Goal: Task Accomplishment & Management: Manage account settings

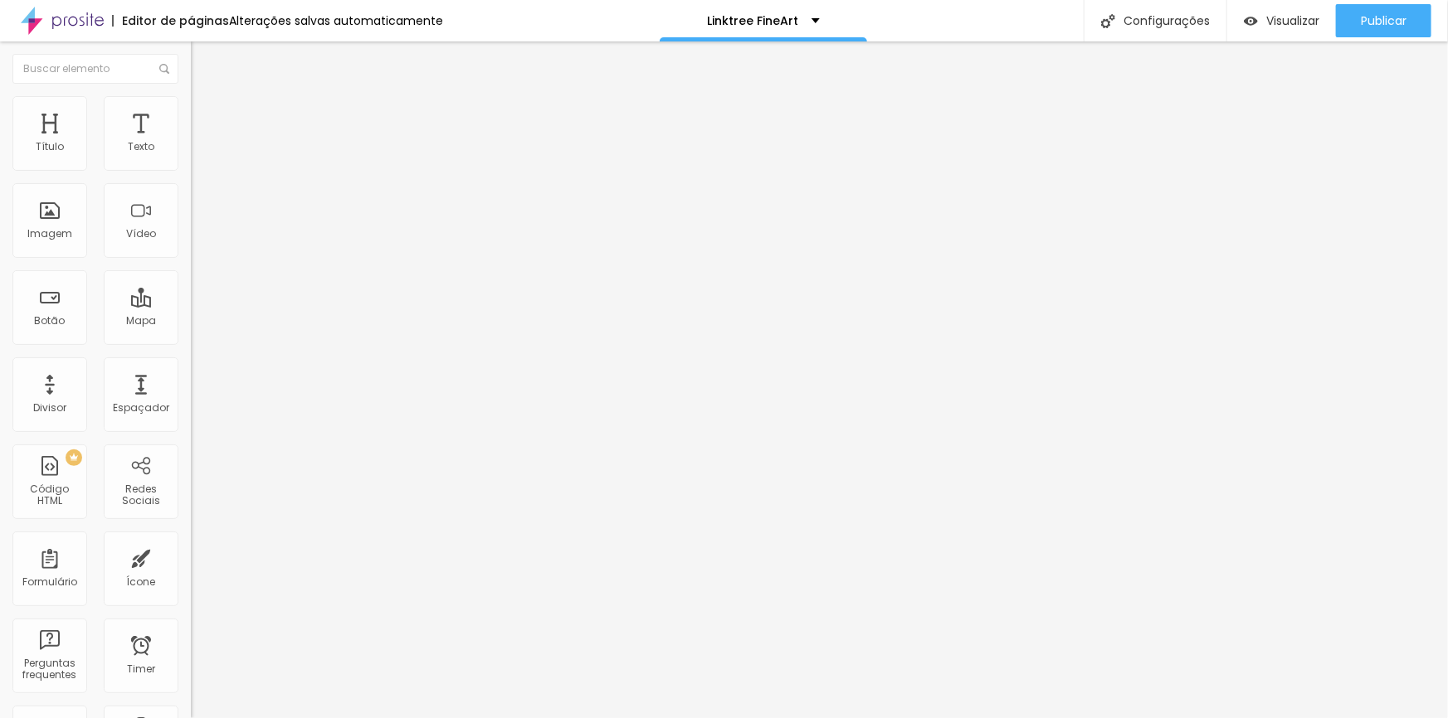
click at [191, 143] on span "Trocar imagem" at bounding box center [236, 136] width 90 height 14
click at [343, 718] on div "Subindo 0/1 arquivos" at bounding box center [724, 723] width 1448 height 10
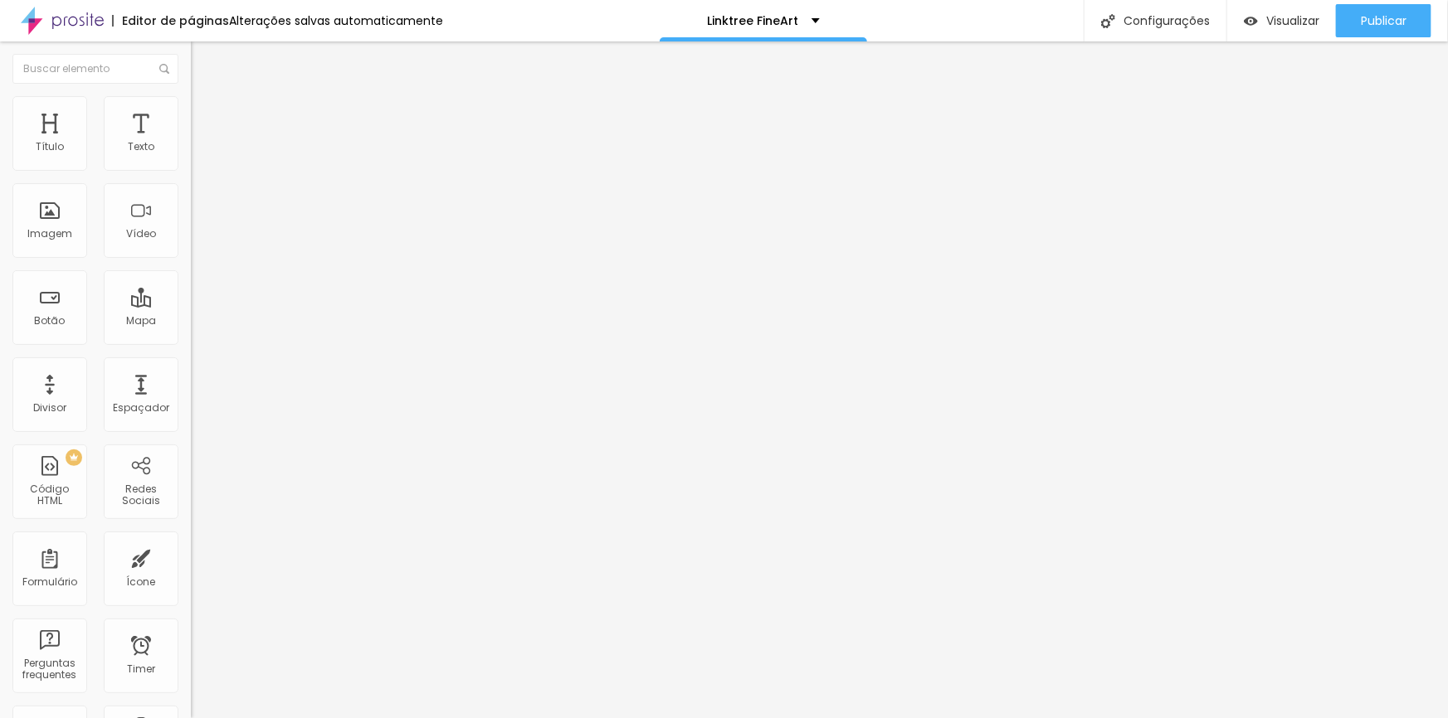
click at [191, 143] on span "Trocar imagem" at bounding box center [236, 136] width 90 height 14
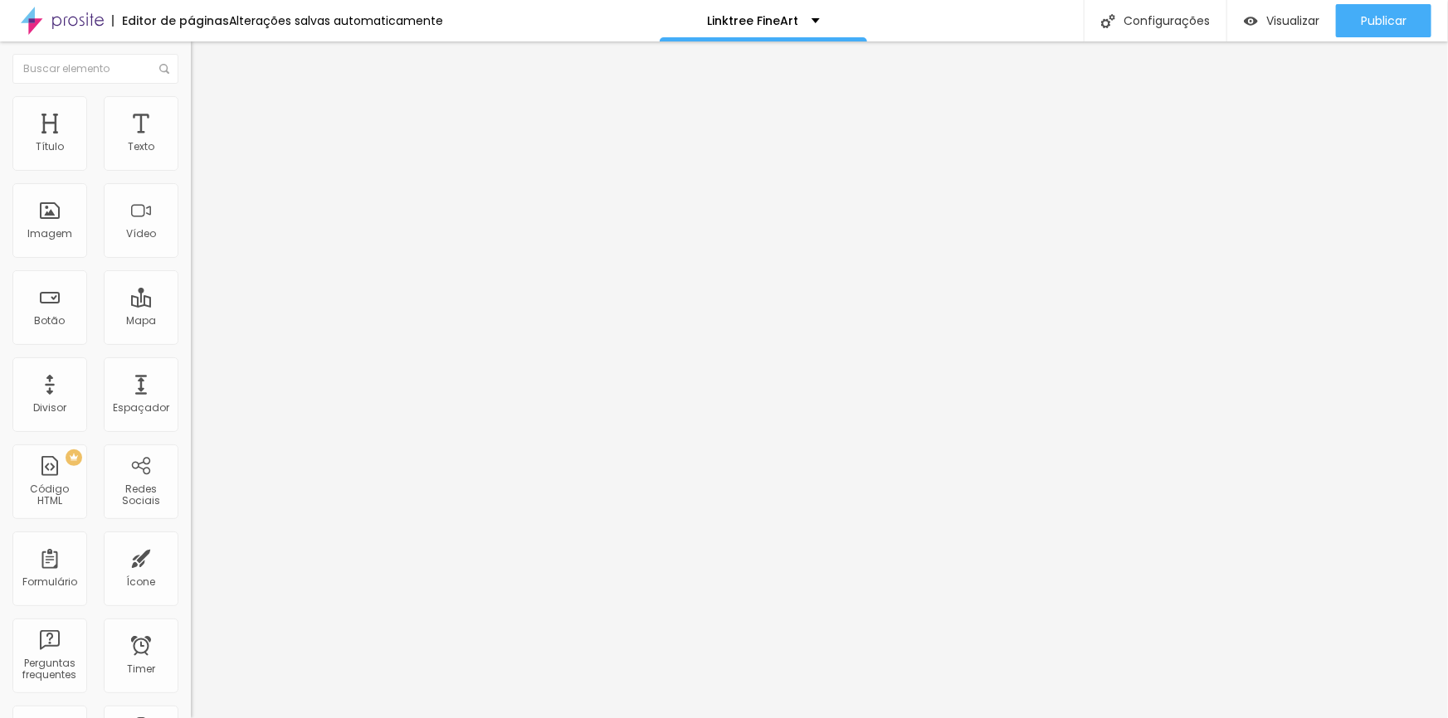
click at [203, 66] on div "Editar Coluna" at bounding box center [254, 60] width 103 height 13
click at [203, 63] on div "Editar Coluna" at bounding box center [254, 60] width 103 height 13
click at [35, 230] on div "Imagem" at bounding box center [49, 234] width 45 height 12
click at [191, 143] on span "Adicionar imagem" at bounding box center [244, 136] width 107 height 14
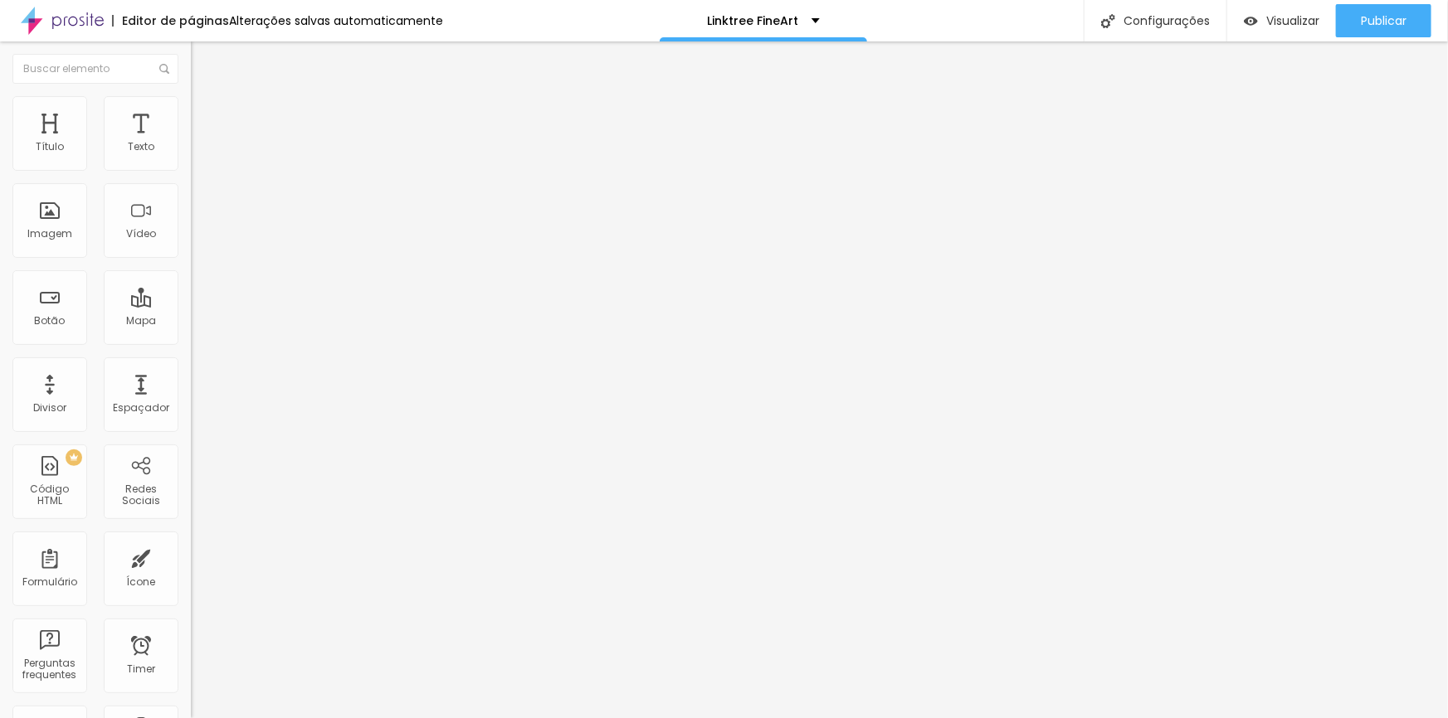
drag, startPoint x: 147, startPoint y: 180, endPoint x: 0, endPoint y: 183, distance: 146.9
click at [191, 183] on div "Texto PRESS KIT PROJETO 40+ Alinhamento Tamanho Normal Pequeno Normal Grande Li…" at bounding box center [286, 254] width 191 height 251
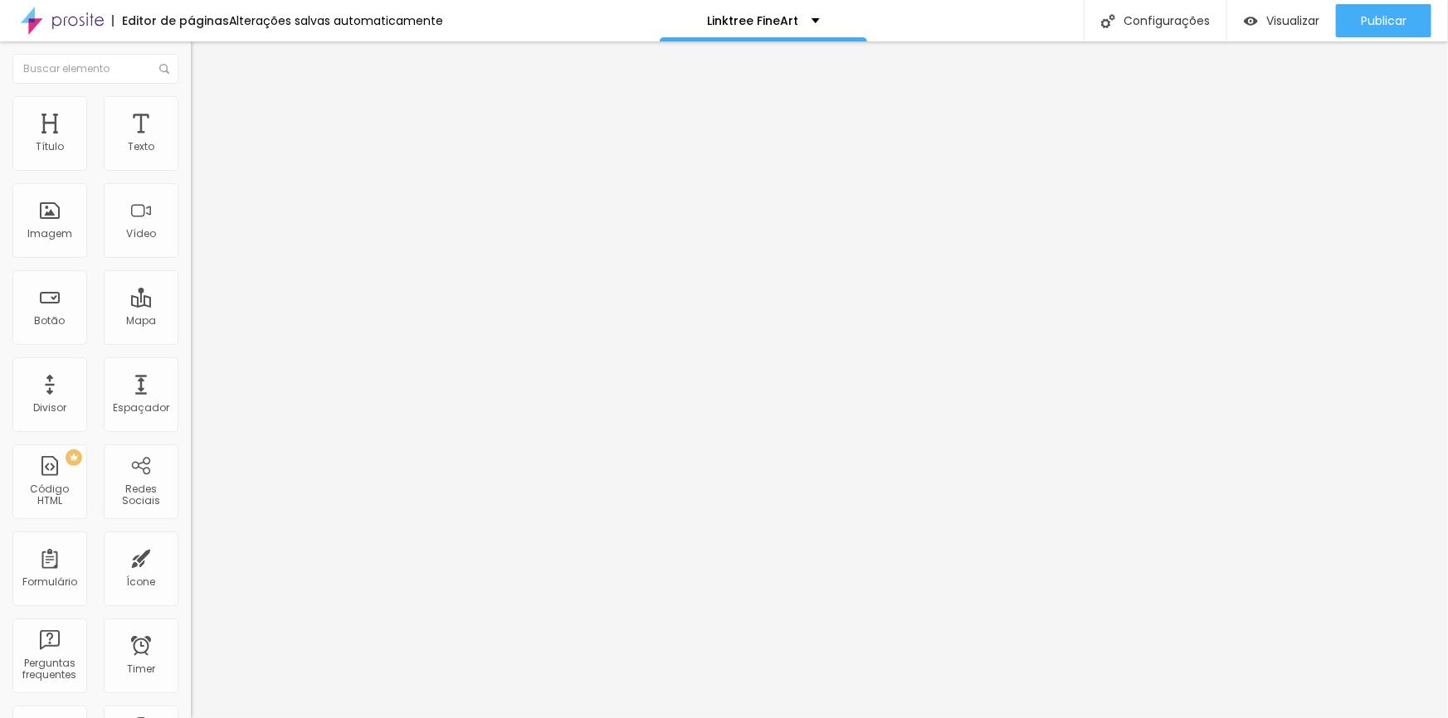
type input "e"
type input "ETSY STORE"
click at [191, 342] on input "https://www.danijustus.com.br/imprensa" at bounding box center [290, 333] width 199 height 17
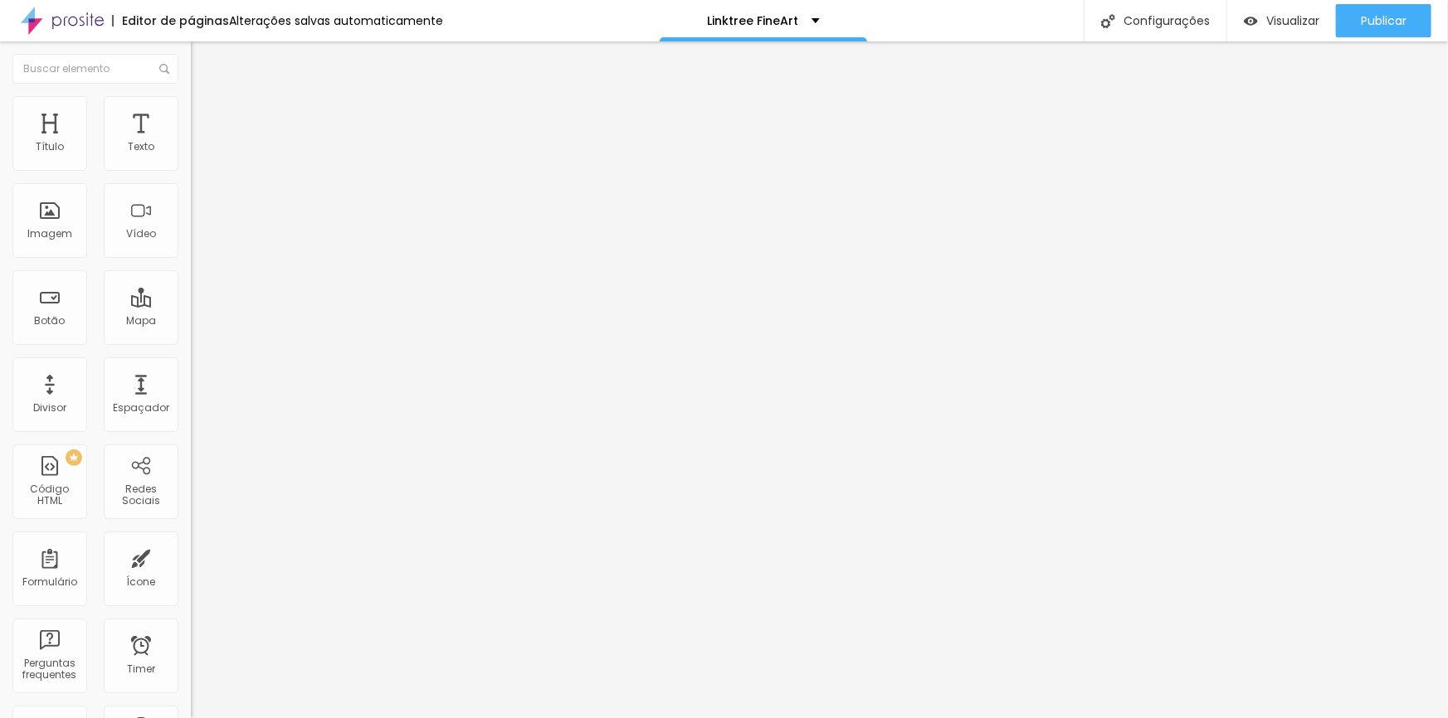
paste input "etsy.com/shop/DaniJustus?ref=dashboard-header"
type input "https://www.etsy.com/shop/DaniJustus?ref=dashboard-header"
click at [191, 156] on input "ENSAIOS SENSUAIS" at bounding box center [290, 147] width 199 height 17
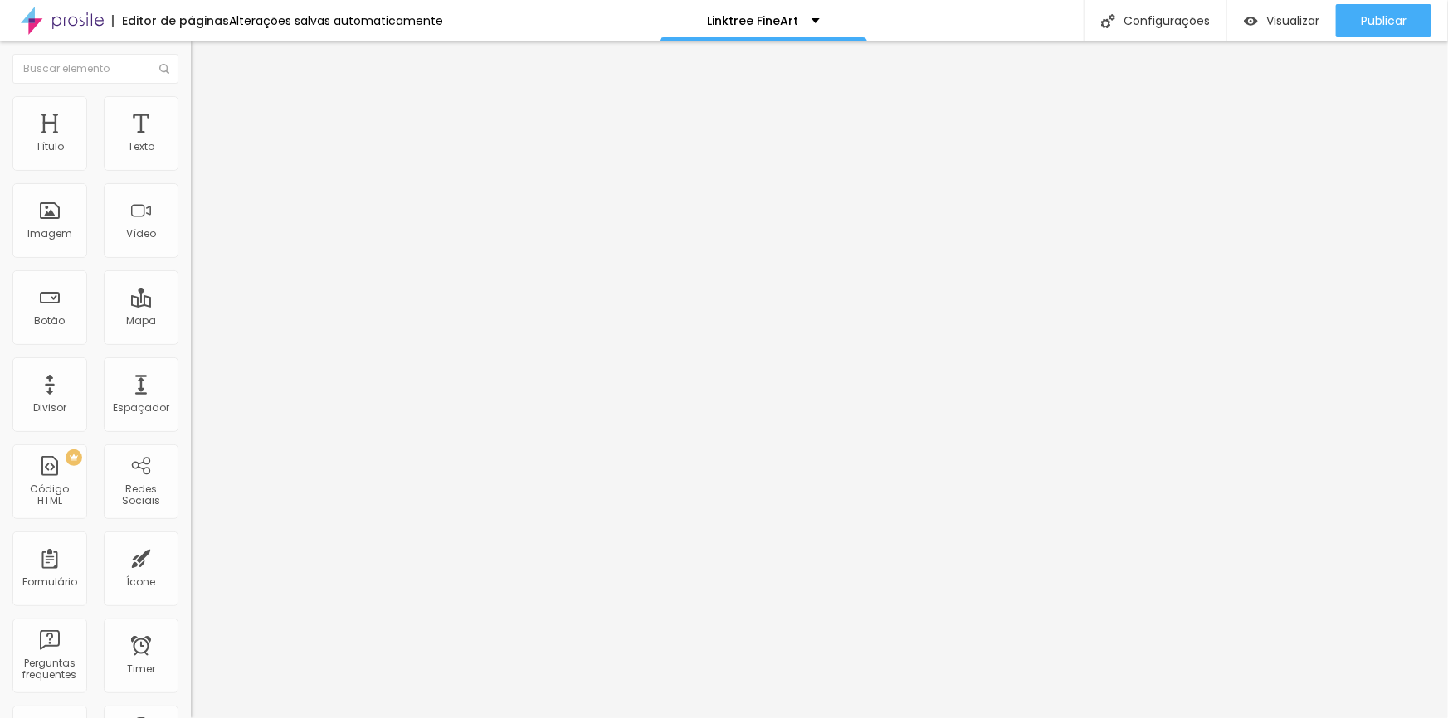
click at [191, 156] on input "ENSAIOS SENSUAIS" at bounding box center [290, 147] width 199 height 17
type input "PORTFOLIO"
click at [191, 342] on input "https://www.danijustus.com.br/ensaios-sensuais" at bounding box center [290, 333] width 199 height 17
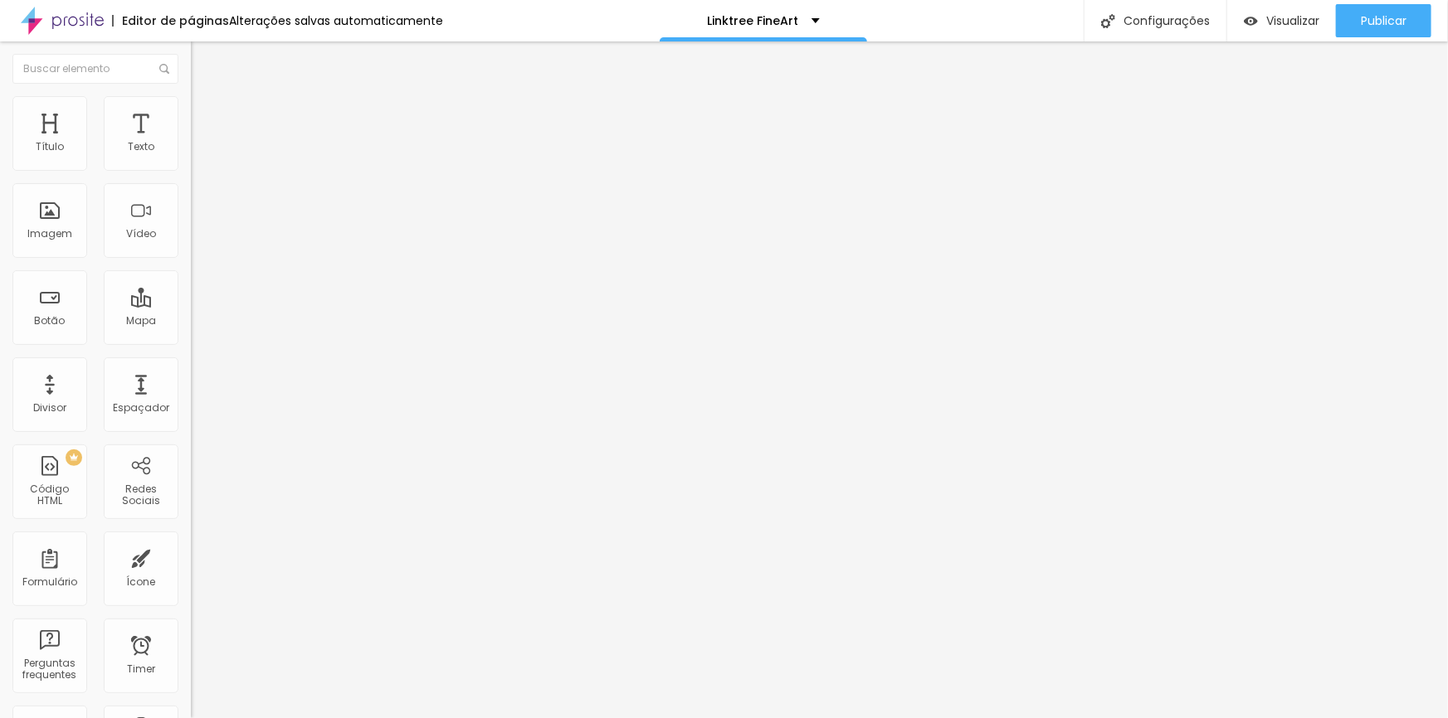
click at [191, 342] on input "https://www.danijustus.com.br/ensaios-sensuais" at bounding box center [290, 333] width 199 height 17
paste input "fineart"
type input "https://www.danijustus.com.br/fineart"
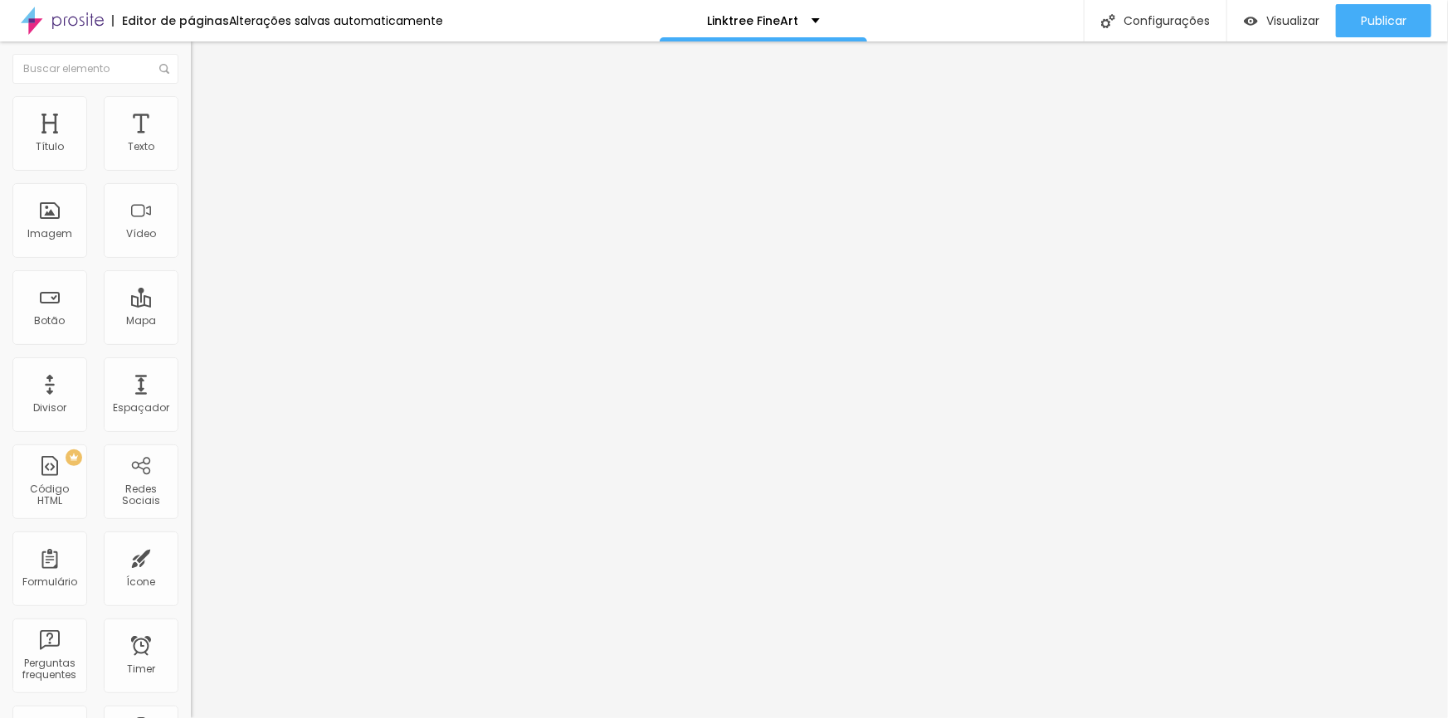
click at [191, 156] on input "PROJETO 40+" at bounding box center [290, 147] width 199 height 17
type input "FALE COMIGO"
click at [191, 335] on div "WhatsApp" at bounding box center [286, 340] width 191 height 10
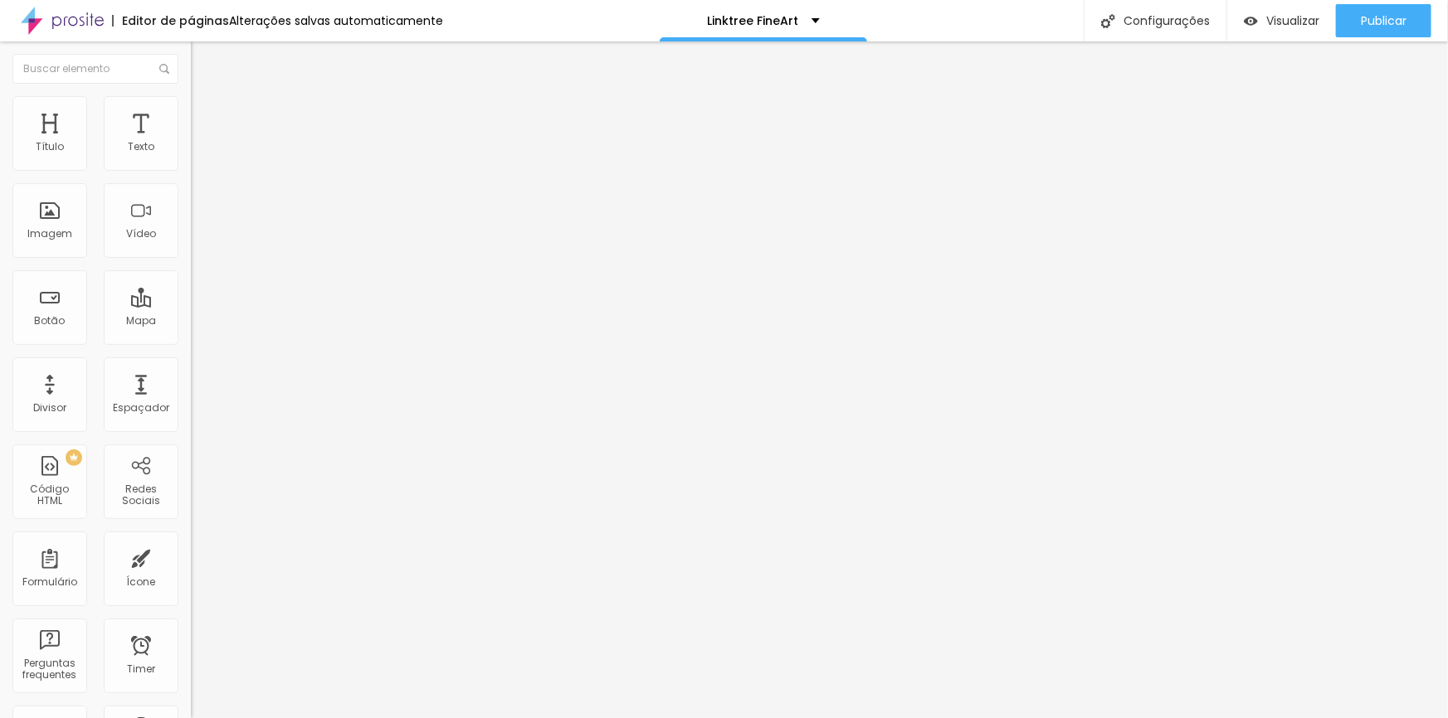
click at [191, 564] on input "https://api.whatsapp.com/send?phone=5521968300691&text=Oi, gostaria de conversa…" at bounding box center [290, 572] width 199 height 17
click at [191, 335] on input "\projeto-40-2025" at bounding box center [290, 333] width 199 height 17
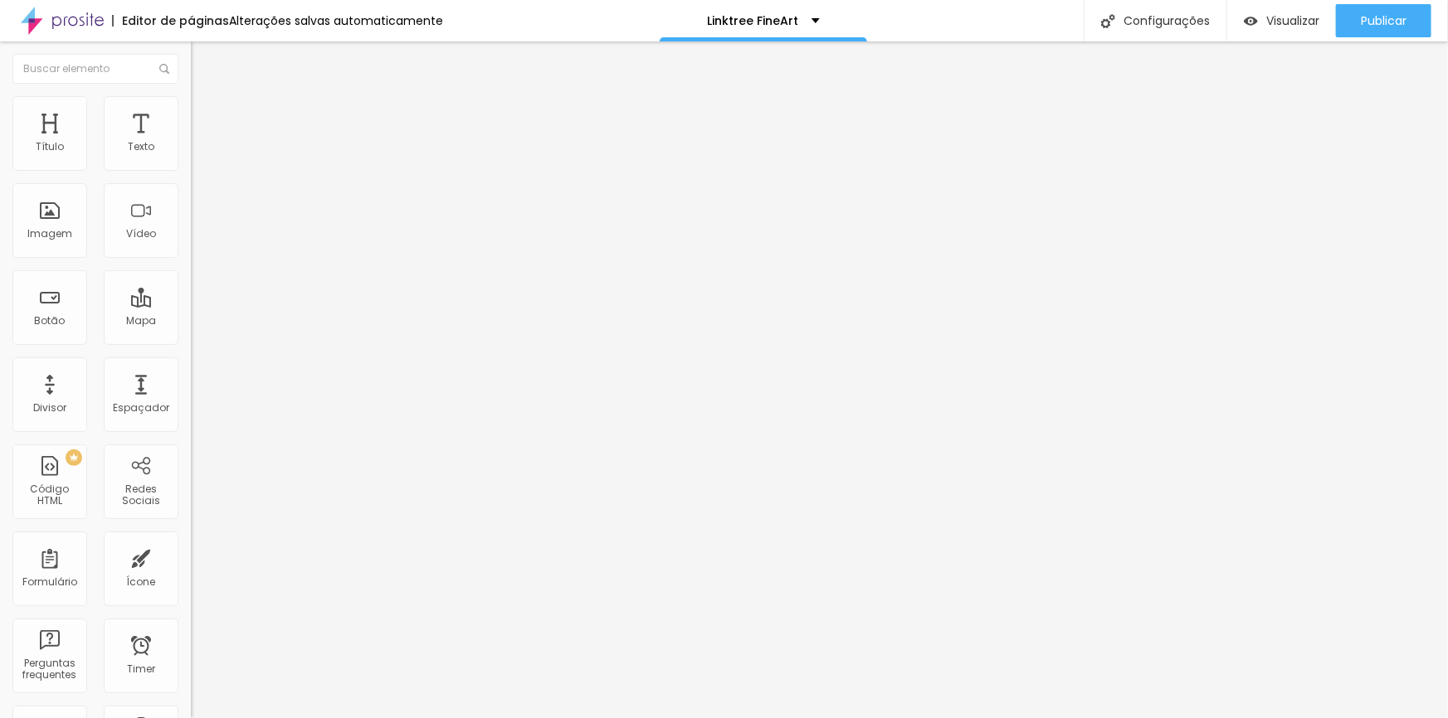
click at [191, 335] on input "\projeto-40-2025" at bounding box center [290, 333] width 199 height 17
paste input "https://api.whatsapp.com/send?phone=5521968300691&text=Oi, gostaria de conversa…"
type input "[URL][DOMAIN_NAME][PHONE_NUMBER], gostaria de conversar sobre fine art"
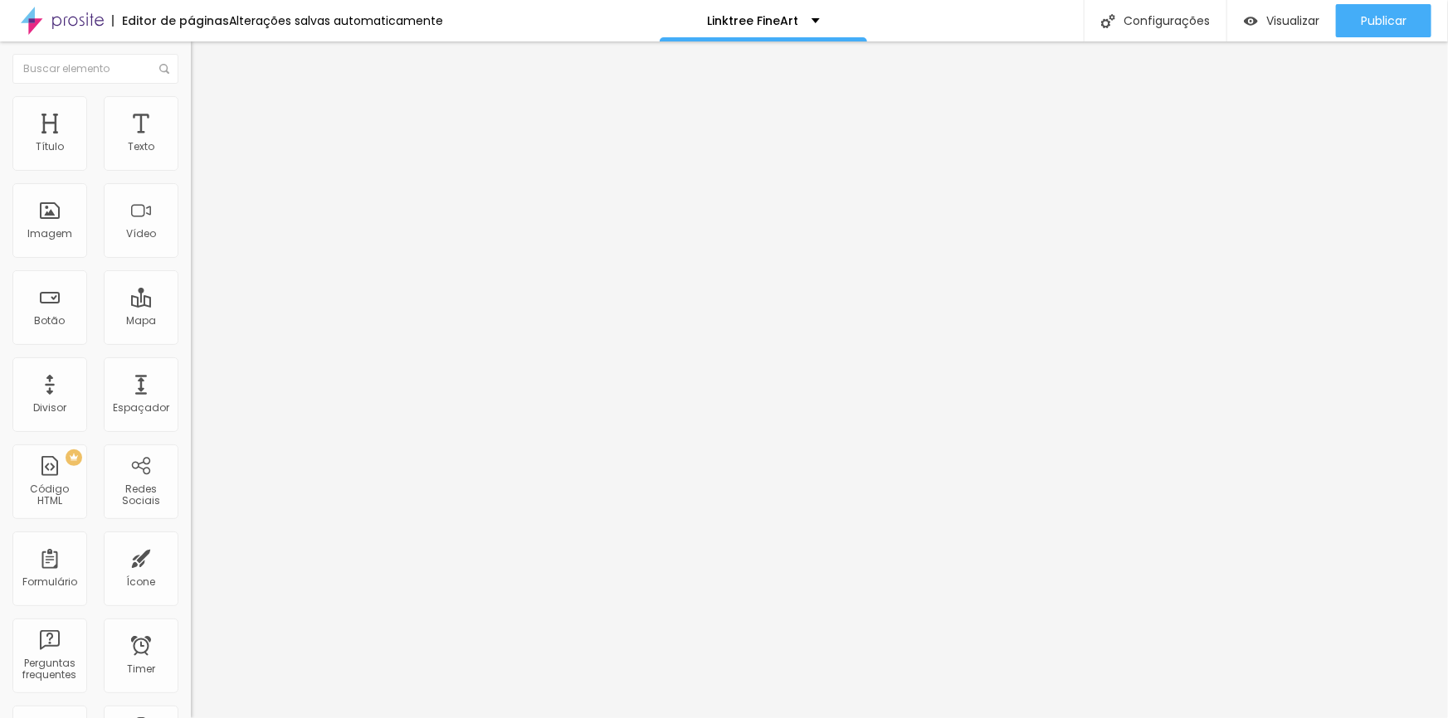
click at [191, 156] on input "FALE COMIGO" at bounding box center [290, 147] width 199 height 17
type input "c"
type input "CONTACT"
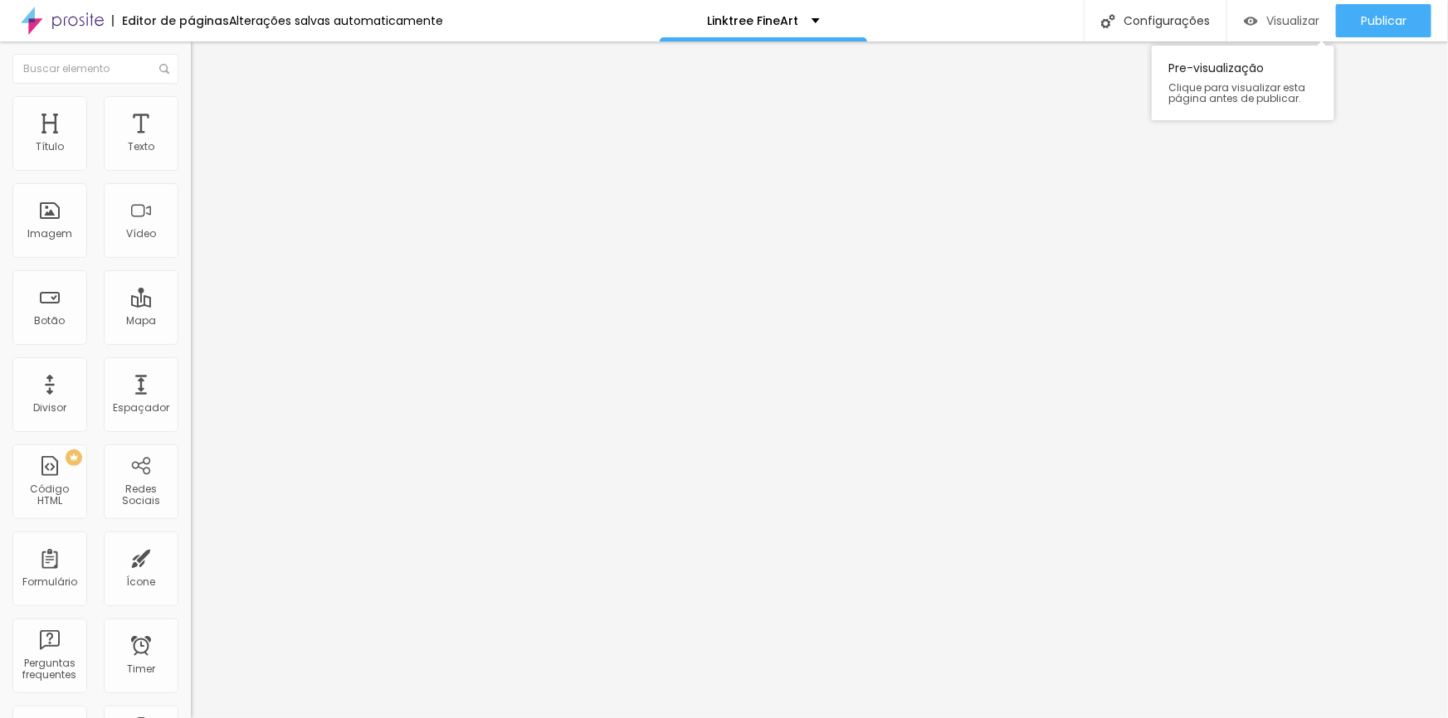
click at [1278, 22] on span "Visualizar" at bounding box center [1292, 20] width 53 height 13
click at [191, 143] on span "Trocar imagem" at bounding box center [236, 136] width 90 height 14
click at [1292, 15] on span "Visualizar" at bounding box center [1292, 20] width 53 height 13
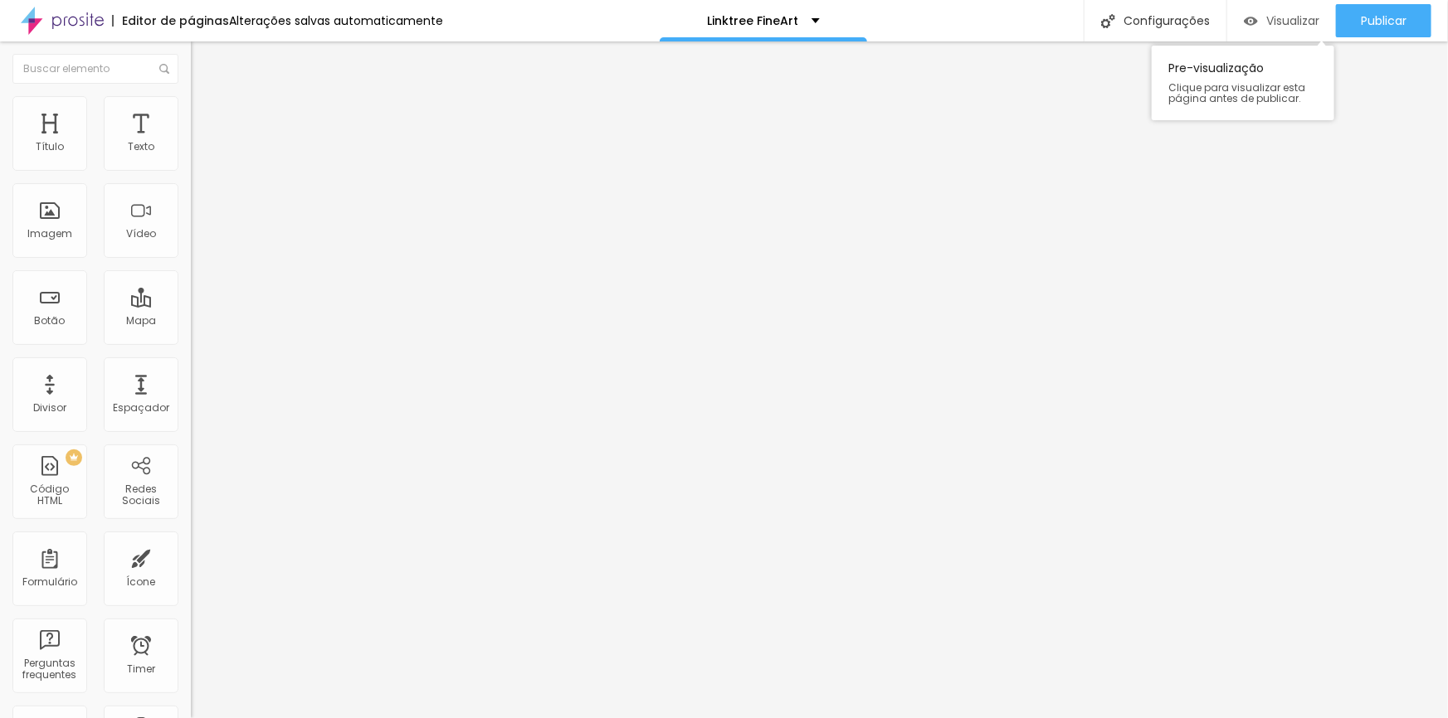
click at [1273, 12] on div "Visualizar" at bounding box center [1281, 20] width 75 height 33
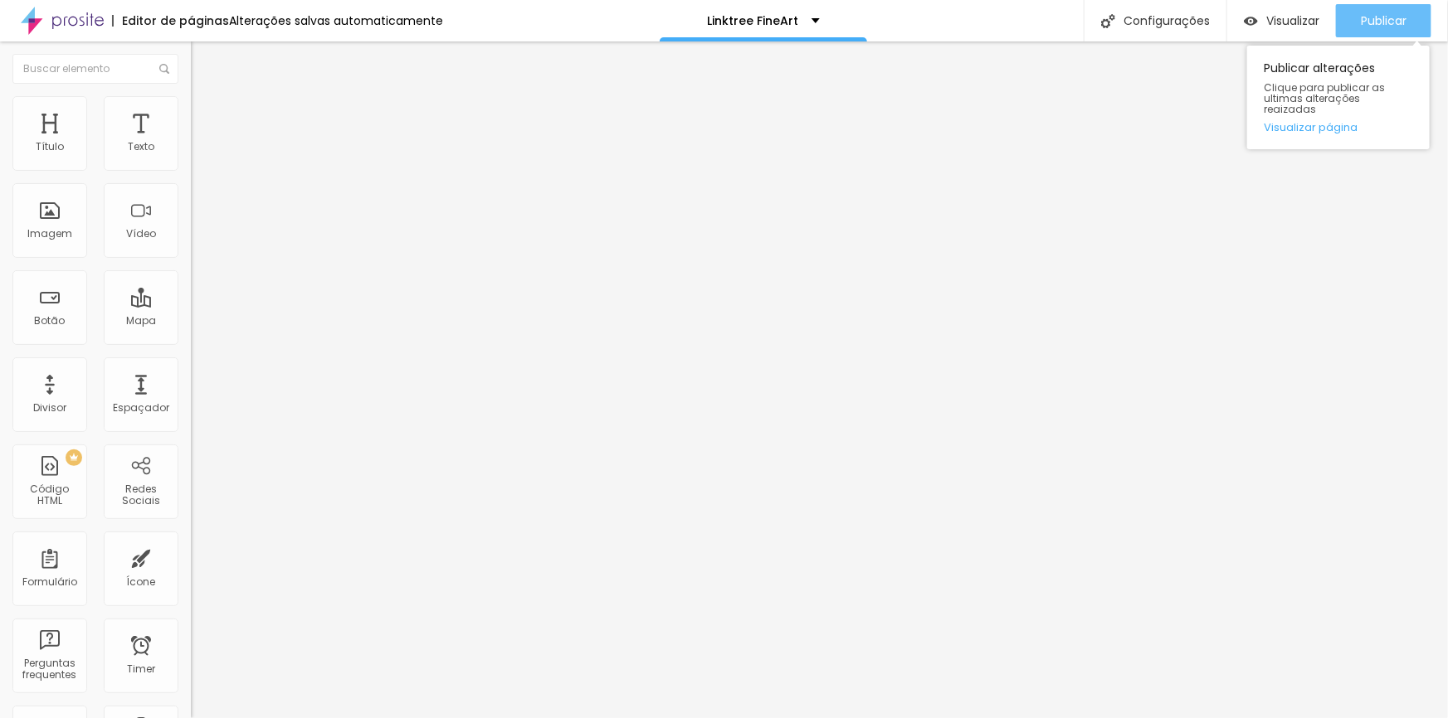
click at [1395, 18] on span "Publicar" at bounding box center [1384, 20] width 46 height 13
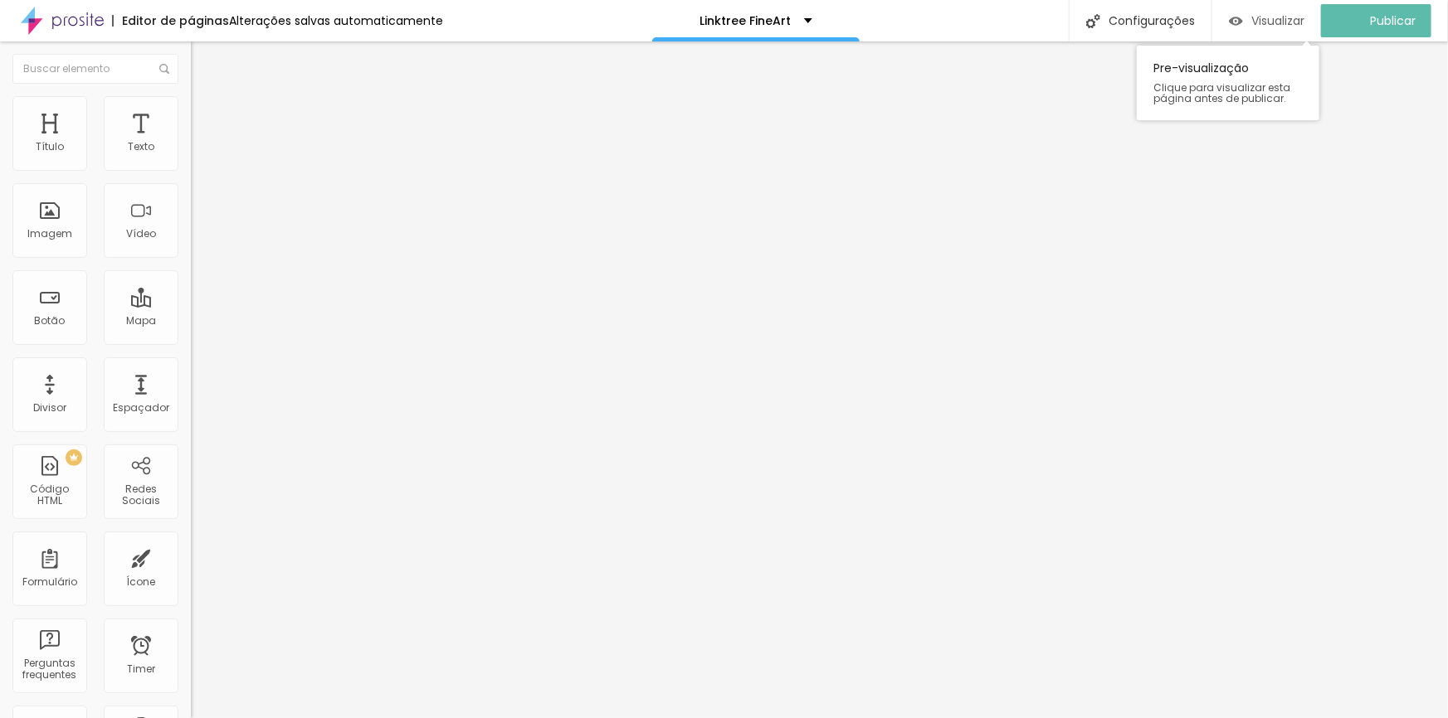
click at [1284, 18] on span "Visualizar" at bounding box center [1277, 20] width 53 height 13
click at [203, 56] on img "button" at bounding box center [209, 60] width 13 height 13
click at [191, 141] on div "Adicionar imagem" at bounding box center [286, 135] width 191 height 12
click at [191, 143] on span "Adicionar imagem" at bounding box center [244, 136] width 107 height 14
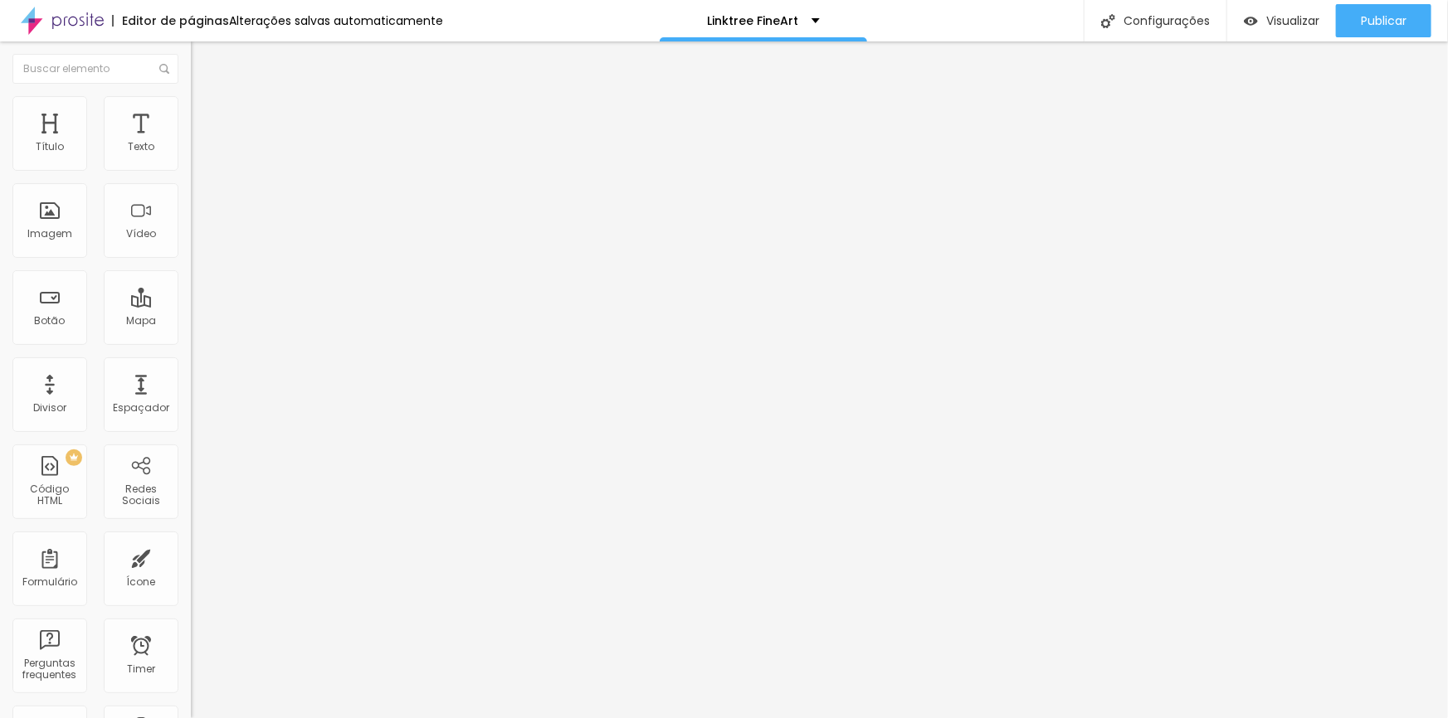
click at [1367, 18] on span "Publicar" at bounding box center [1384, 20] width 46 height 13
click at [206, 117] on span "Avançado" at bounding box center [233, 124] width 55 height 14
type input "14"
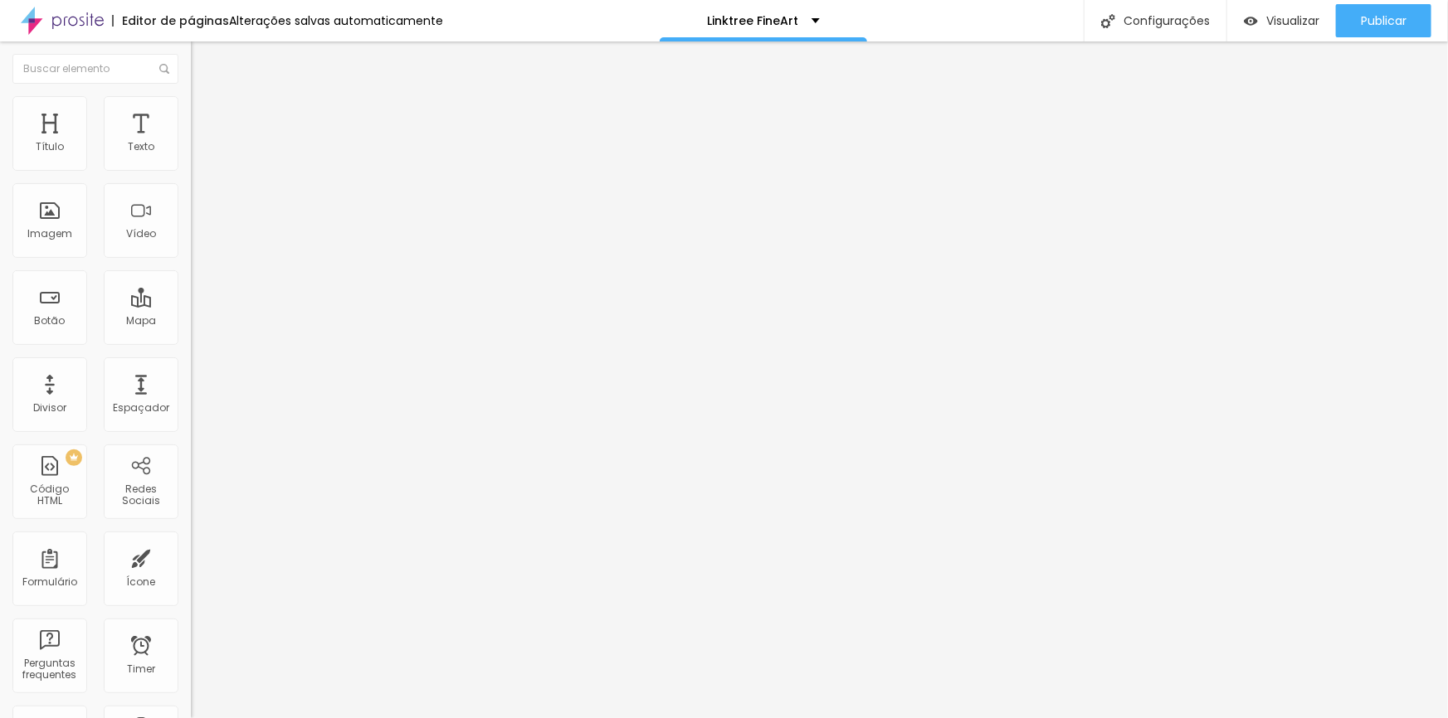
type input "14"
type input "0"
drag, startPoint x: 42, startPoint y: 195, endPoint x: 0, endPoint y: 195, distance: 42.3
type input "0"
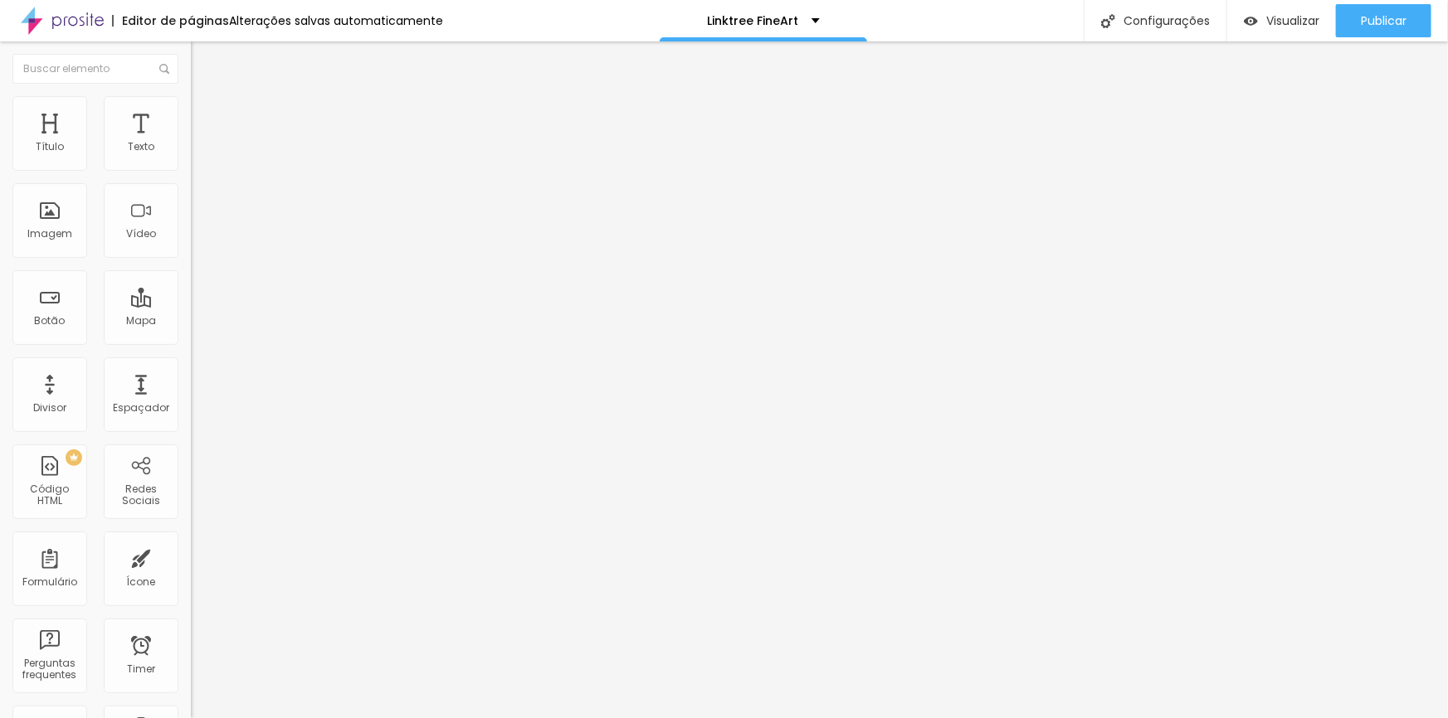
click at [191, 557] on input "range" at bounding box center [244, 563] width 107 height 13
type input "15"
type input "10"
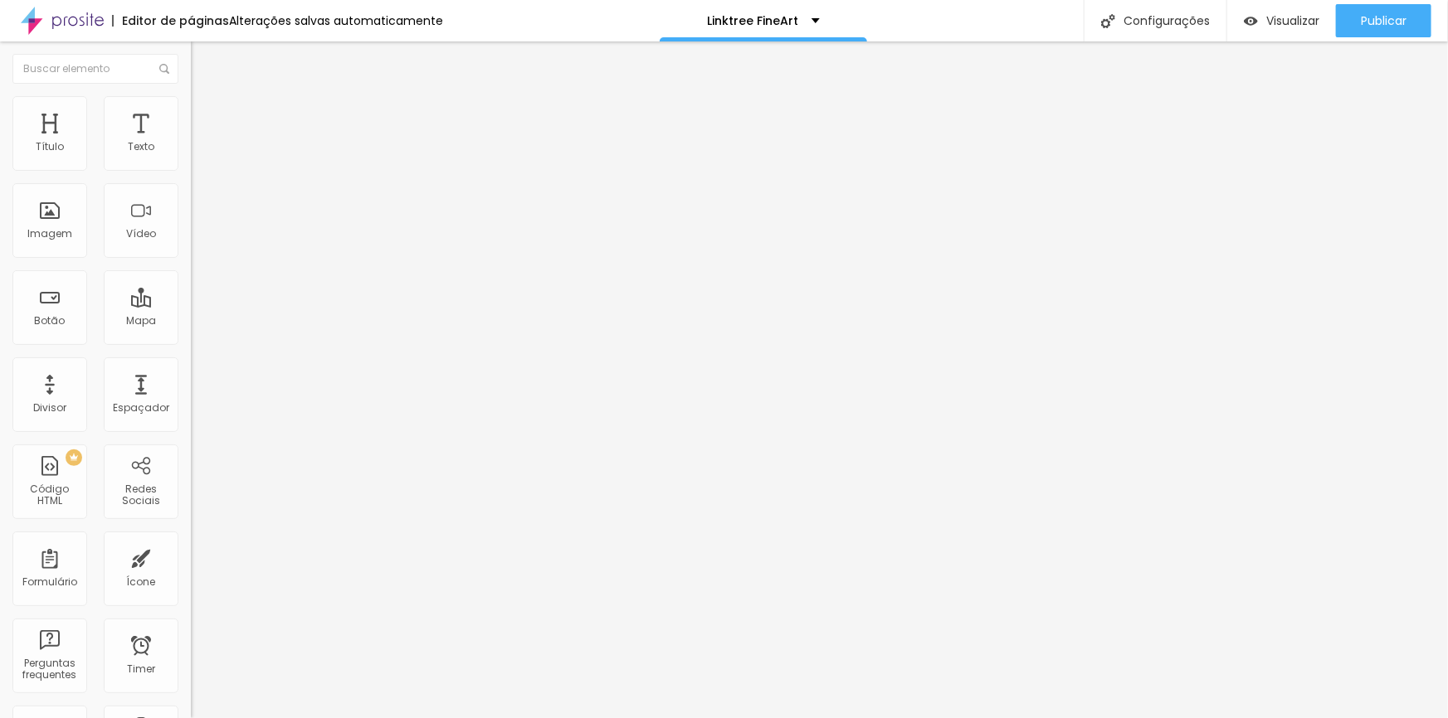
type input "5"
drag, startPoint x: 93, startPoint y: 160, endPoint x: 49, endPoint y: 160, distance: 44.0
type input "5"
click at [191, 322] on input "range" at bounding box center [244, 328] width 107 height 13
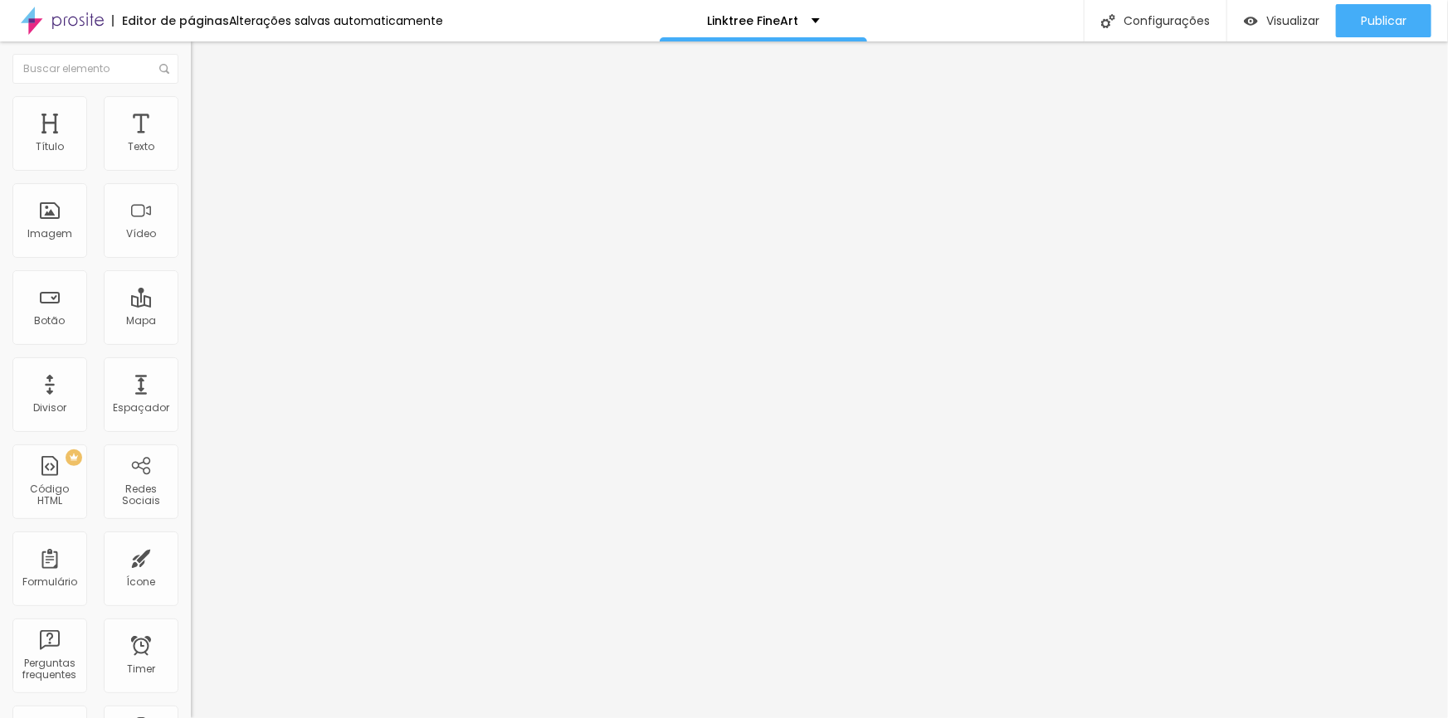
click at [206, 117] on span "Avançado" at bounding box center [233, 124] width 55 height 14
type input "15"
type input "10"
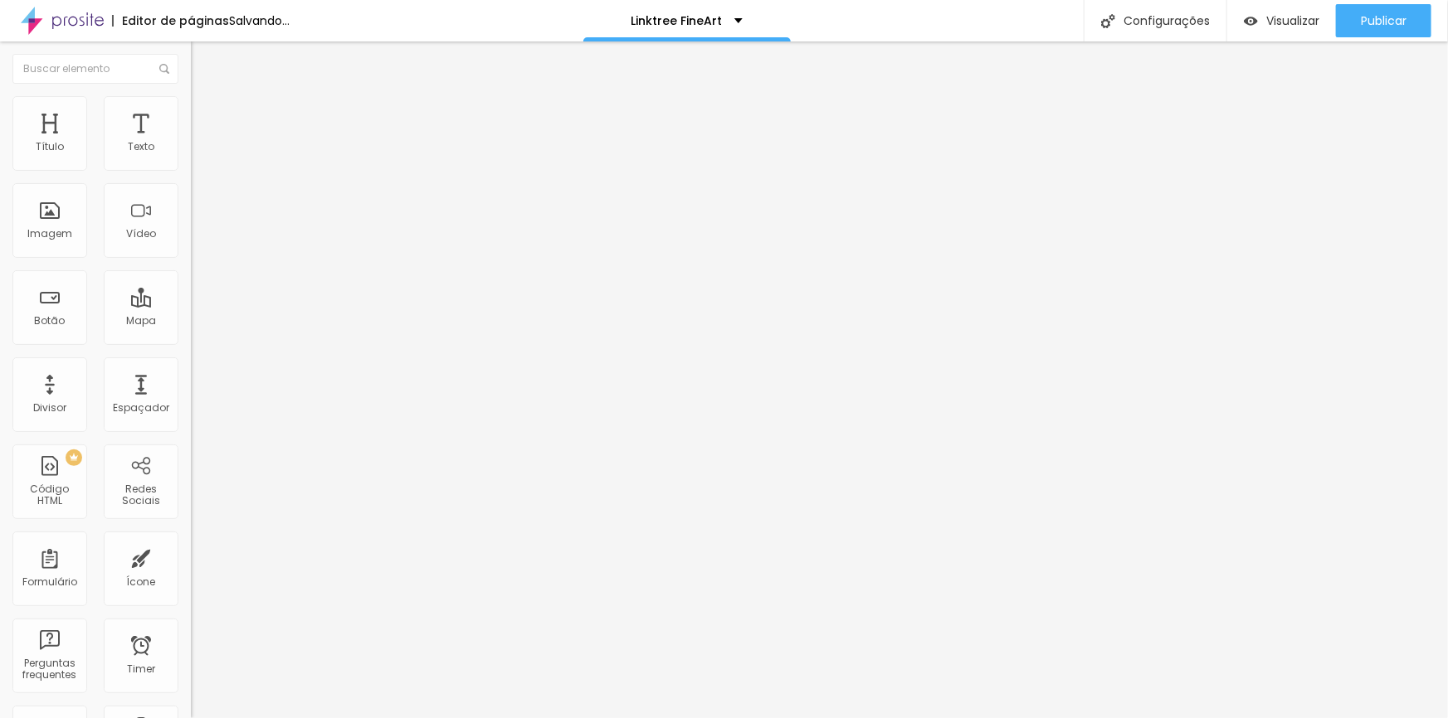
type input "10"
type input "5"
drag, startPoint x: 69, startPoint y: 158, endPoint x: 47, endPoint y: 157, distance: 21.6
type input "5"
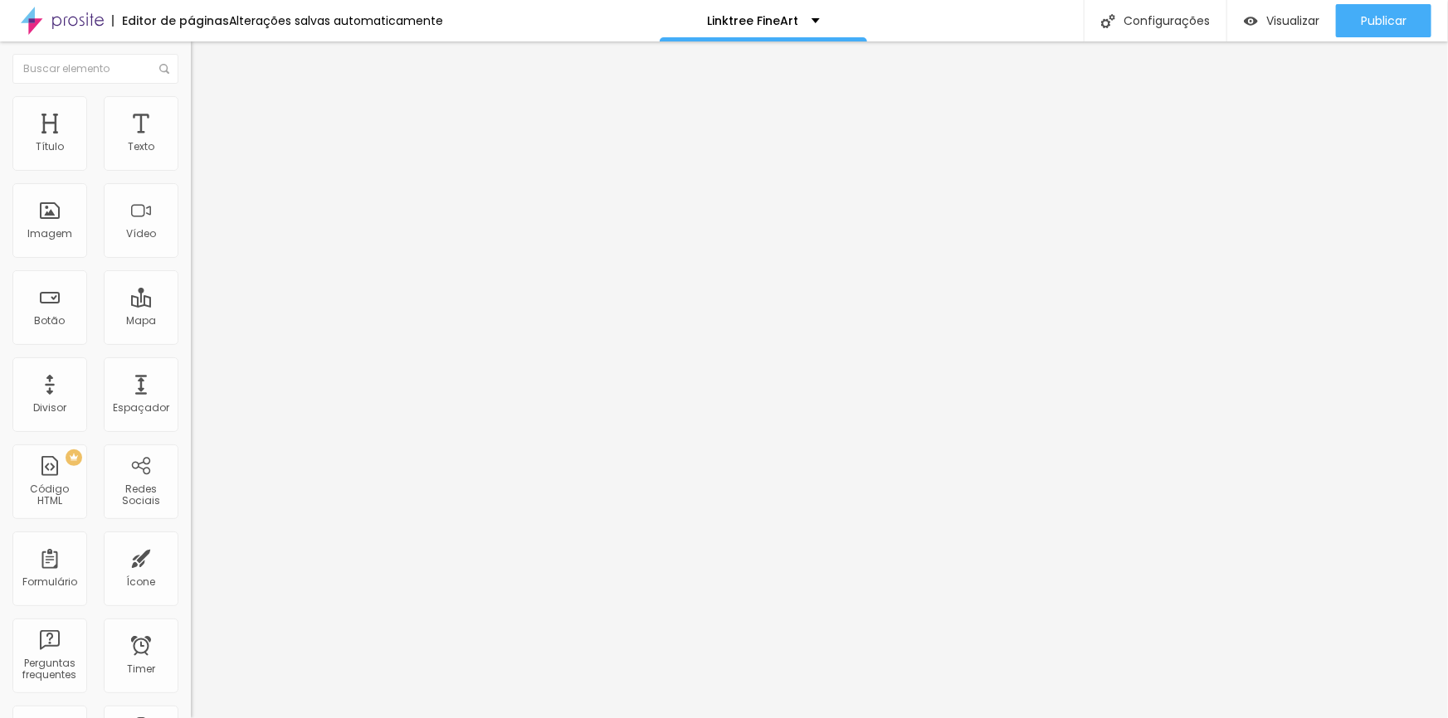
click at [191, 322] on input "range" at bounding box center [244, 328] width 107 height 13
click at [1361, 14] on span "Publicar" at bounding box center [1384, 20] width 46 height 13
click at [191, 342] on input "[URL][DOMAIN_NAME][PHONE_NUMBER], gostaria de conversar sobre fine art" at bounding box center [290, 333] width 199 height 17
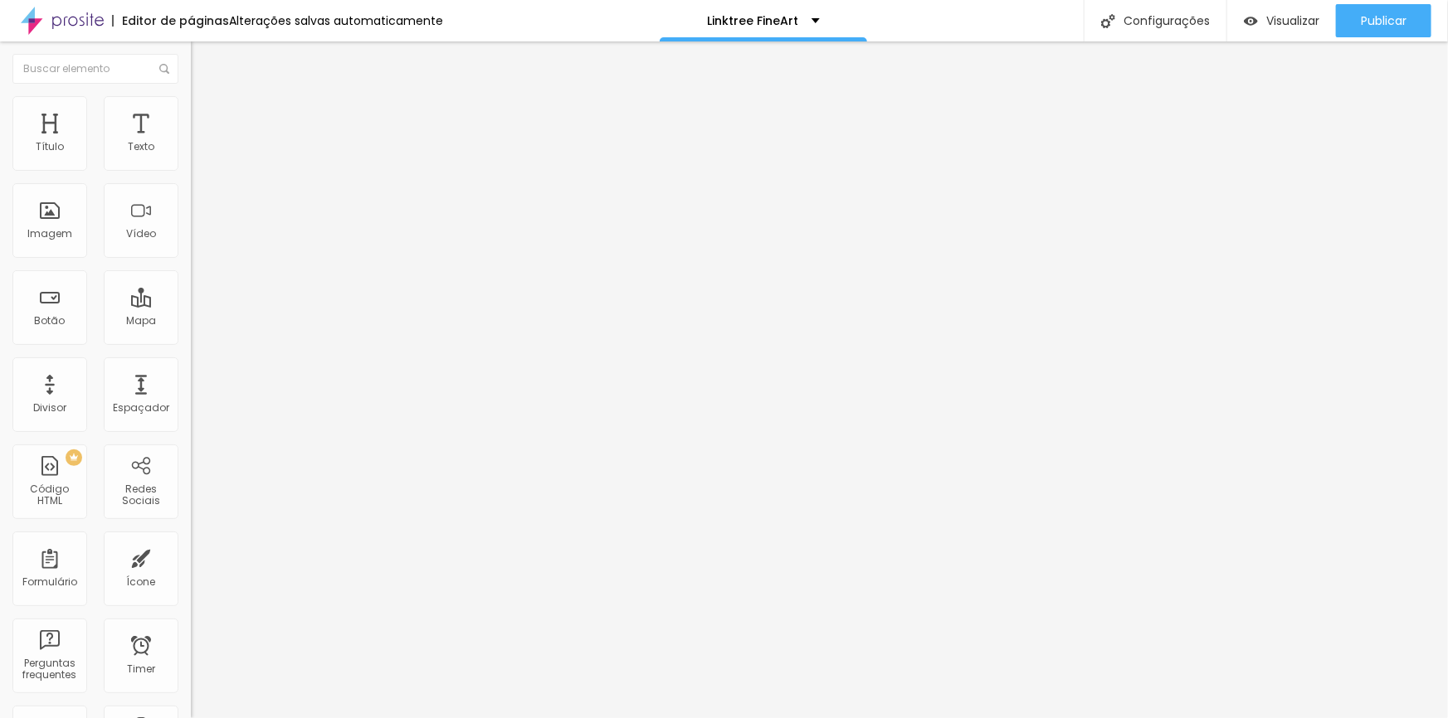
scroll to position [0, 164]
type input "[URL][DOMAIN_NAME][PHONE_NUMBER], gostaria de conversar sobre fine art"
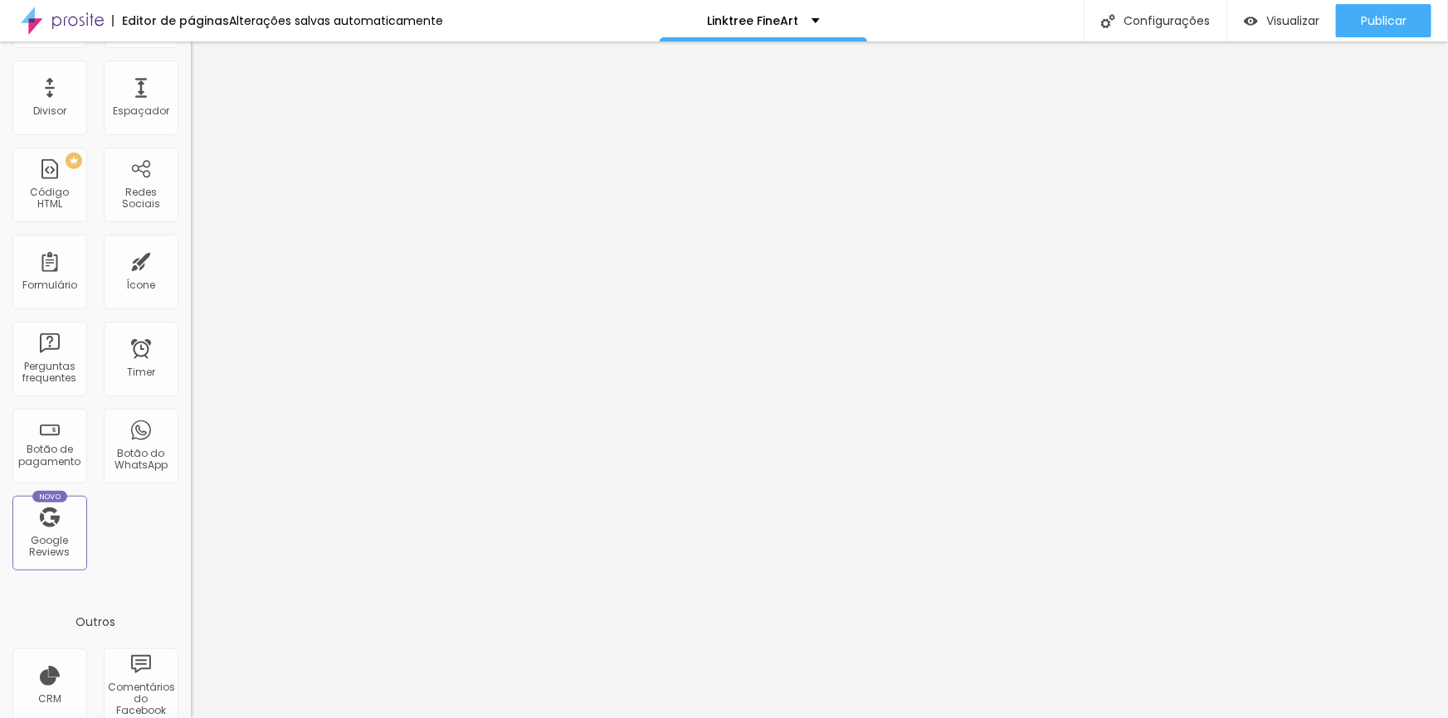
scroll to position [401, 0]
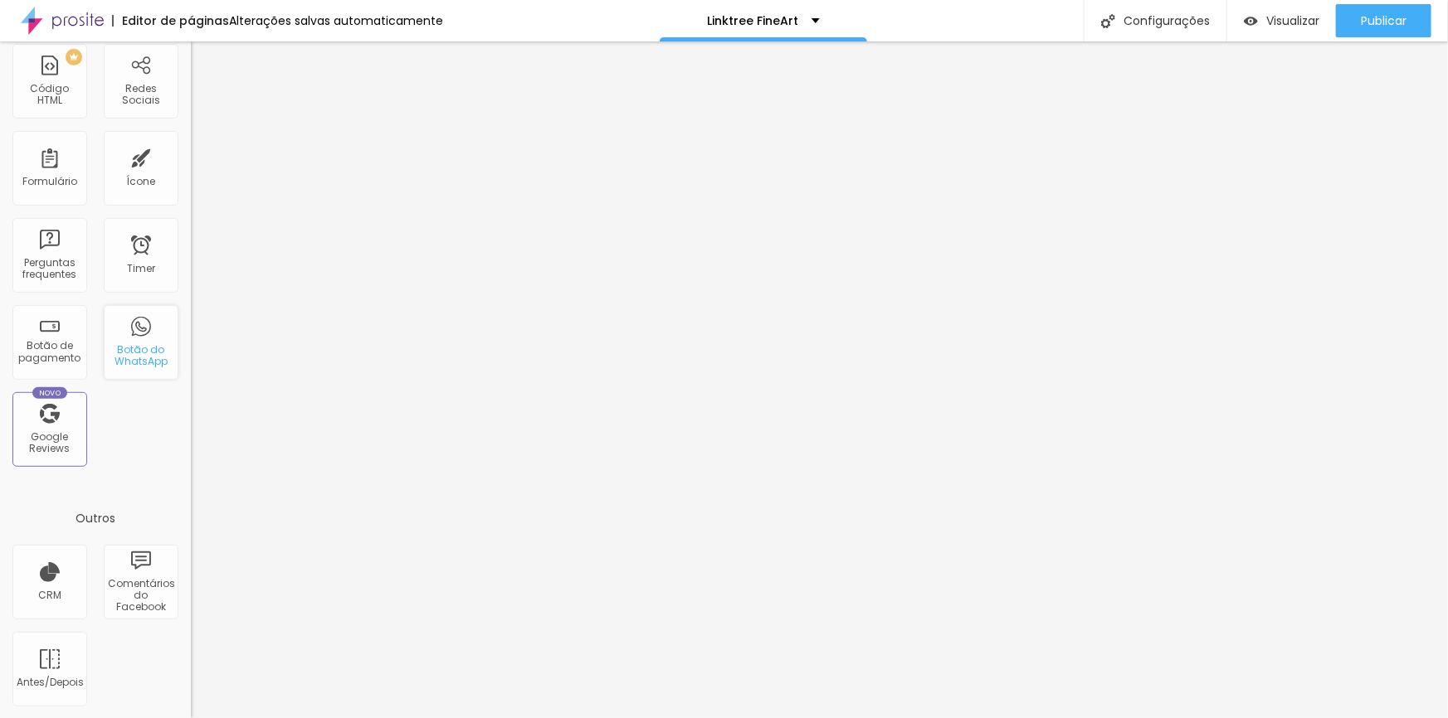
click at [148, 353] on div "Botão do WhatsApp" at bounding box center [141, 356] width 66 height 24
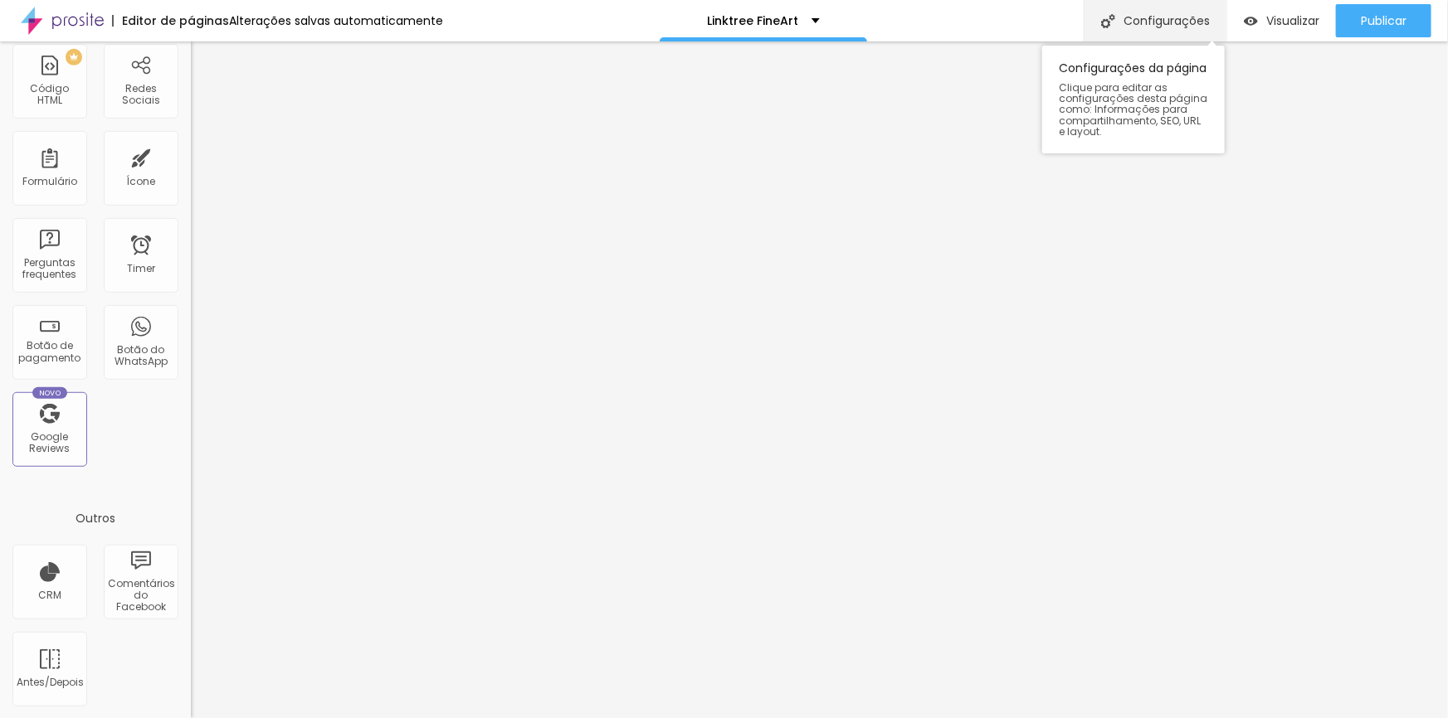
click at [1180, 22] on div "Configurações" at bounding box center [1154, 20] width 143 height 41
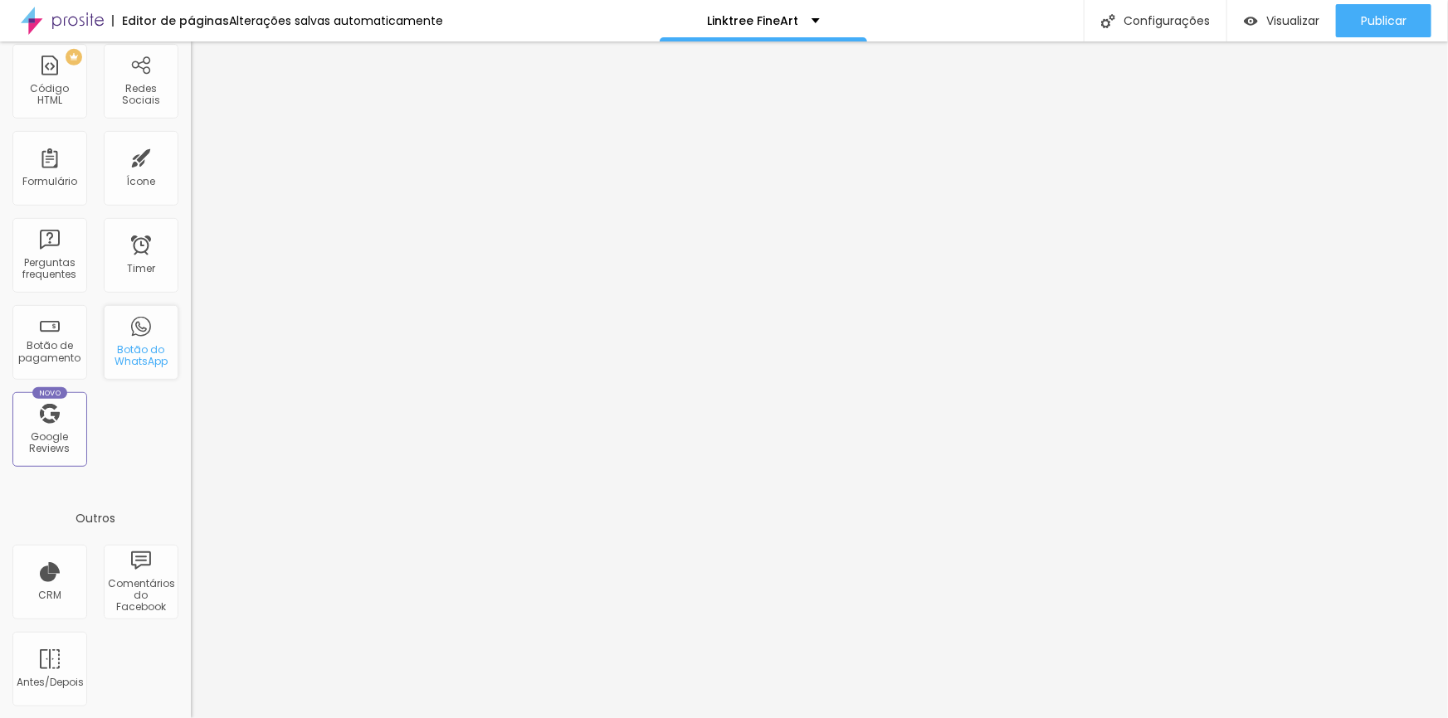
click at [137, 356] on div "Botão do WhatsApp" at bounding box center [141, 356] width 66 height 24
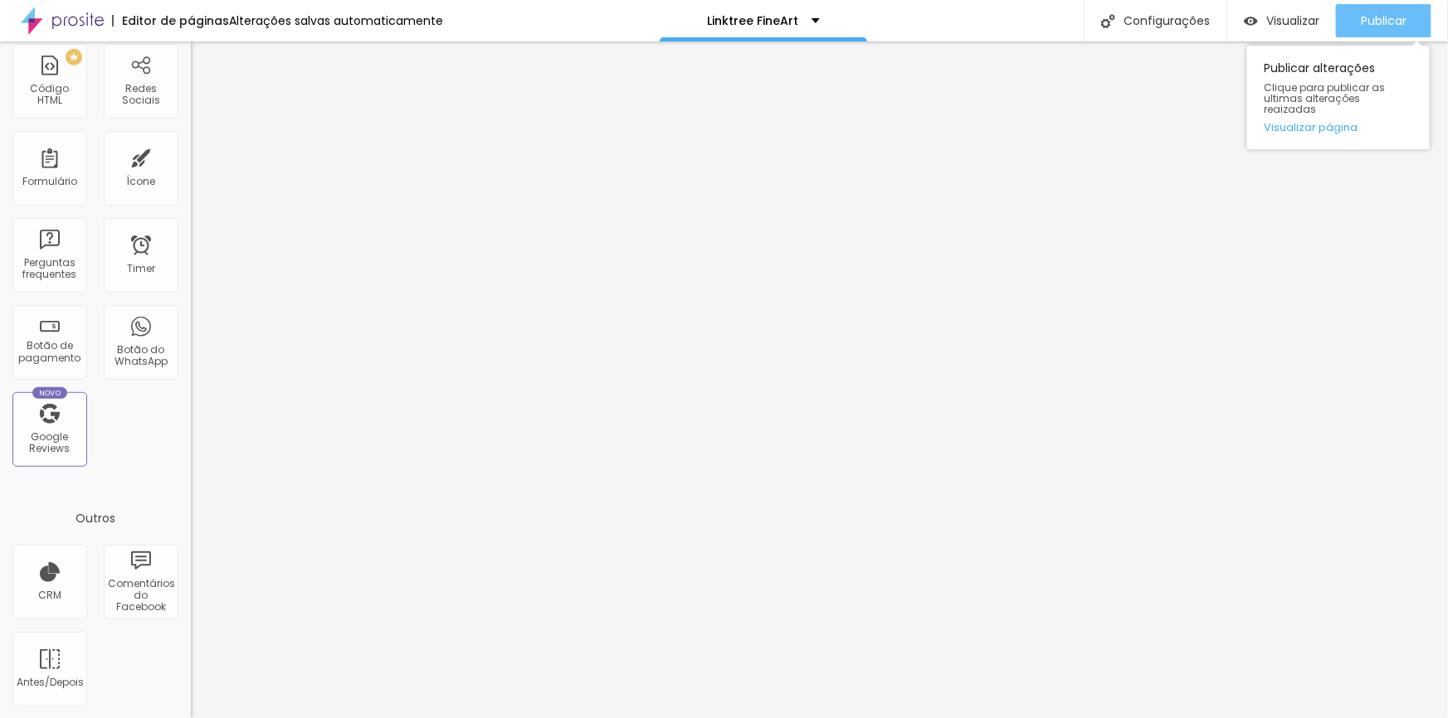
click at [1373, 26] on span "Publicar" at bounding box center [1384, 20] width 46 height 13
